Goal: Find specific page/section: Find specific page/section

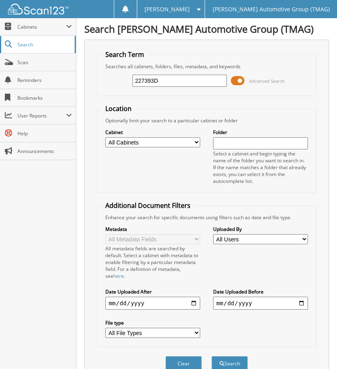
type input "227393D"
click at [211, 356] on button "Search" at bounding box center [229, 363] width 36 height 15
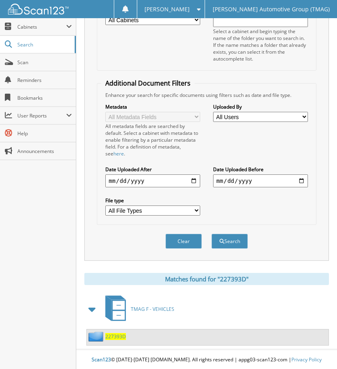
scroll to position [123, 0]
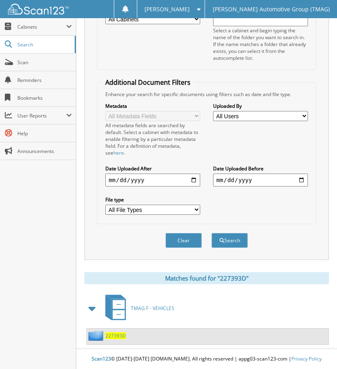
click at [111, 334] on span "227393D" at bounding box center [115, 335] width 21 height 7
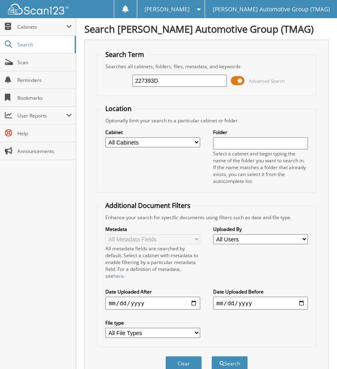
type input "227393D"
click at [211, 356] on button "Search" at bounding box center [229, 363] width 36 height 15
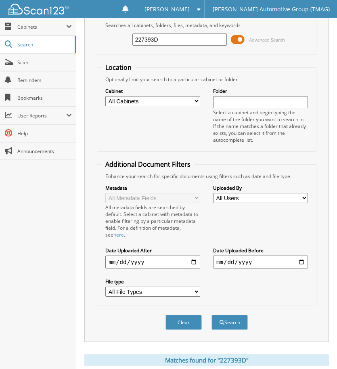
scroll to position [123, 0]
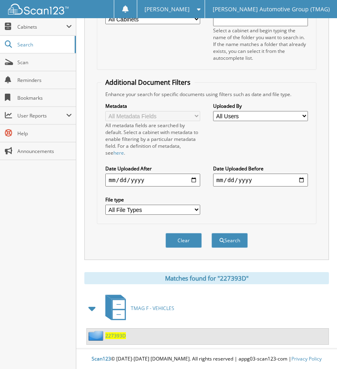
click at [116, 336] on span "227393D" at bounding box center [115, 335] width 21 height 7
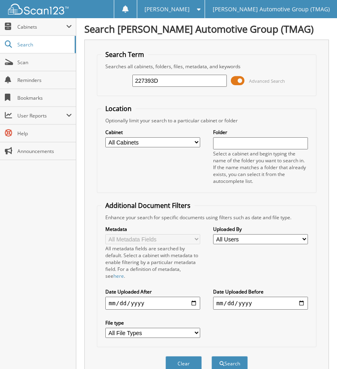
click at [215, 79] on input "227393D" at bounding box center [179, 81] width 95 height 12
type input "2"
type input "227418B"
click at [211, 356] on button "Search" at bounding box center [229, 363] width 36 height 15
click at [57, 60] on span "Scan" at bounding box center [44, 62] width 54 height 7
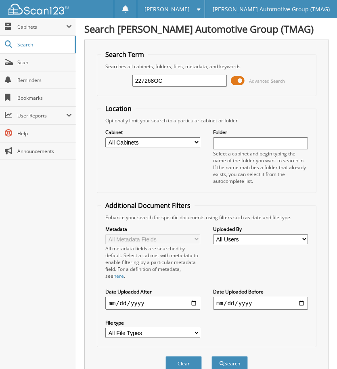
type input "227268OC"
click at [211, 356] on button "Search" at bounding box center [229, 363] width 36 height 15
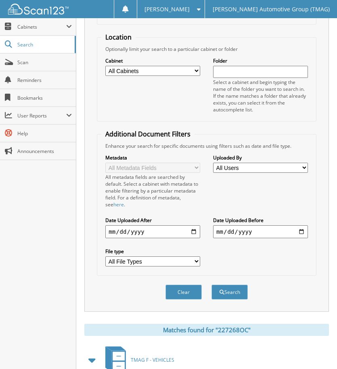
scroll to position [123, 0]
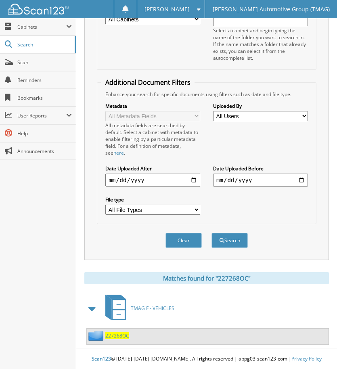
click at [121, 333] on span "227268OC" at bounding box center [117, 335] width 24 height 7
